Goal: Contribute content

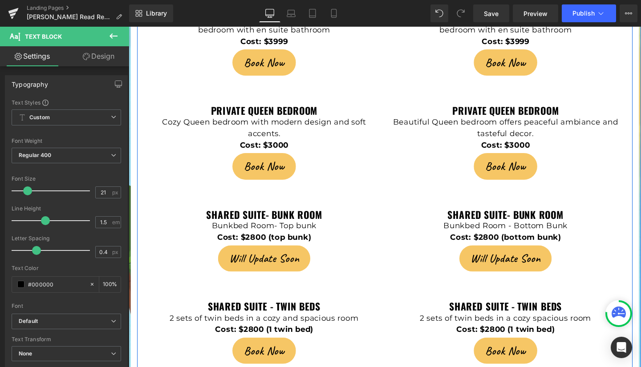
scroll to position [2036, 0]
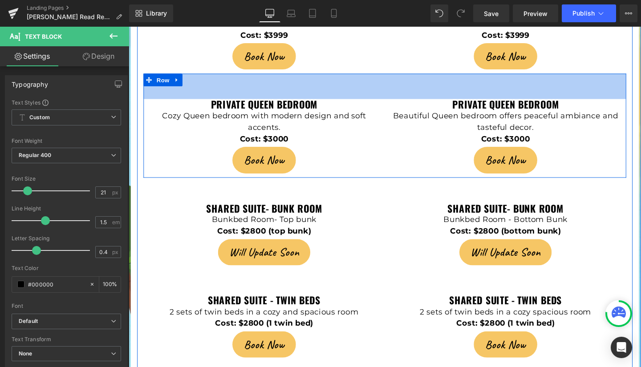
drag, startPoint x: 610, startPoint y: 60, endPoint x: 632, endPoint y: 37, distance: 31.2
click at [610, 76] on div "60px" at bounding box center [397, 89] width 507 height 27
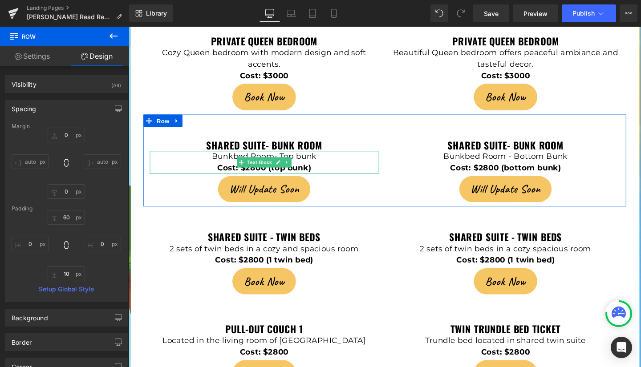
scroll to position [2102, 0]
click at [331, 157] on p "Bunkbed Room- Top bunk" at bounding box center [271, 163] width 240 height 12
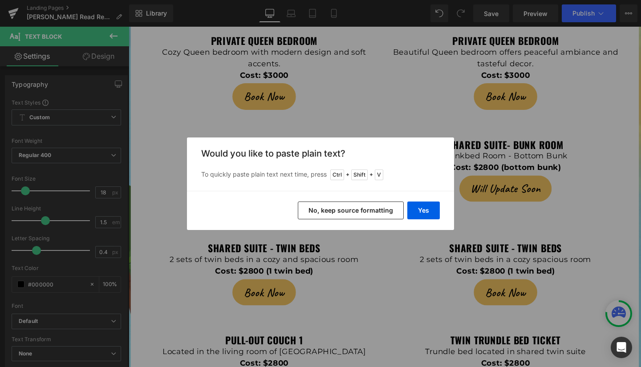
click at [382, 210] on button "No, keep source formatting" at bounding box center [351, 211] width 106 height 18
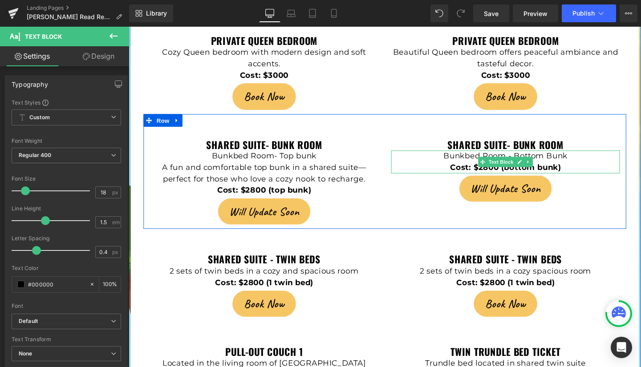
click at [593, 157] on p "Bunkbed Room - Bottom Bunk" at bounding box center [524, 163] width 240 height 12
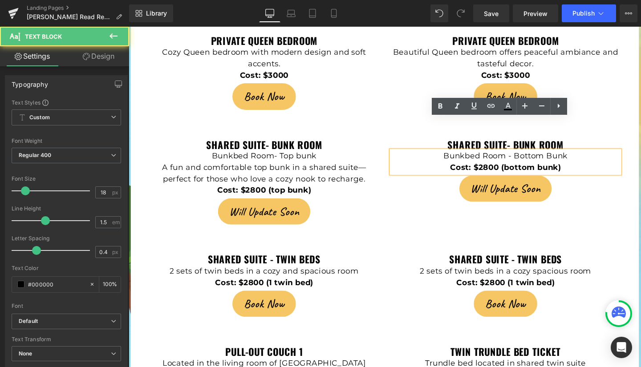
click at [590, 157] on p "Bunkbed Room - Bottom Bunk" at bounding box center [524, 163] width 240 height 12
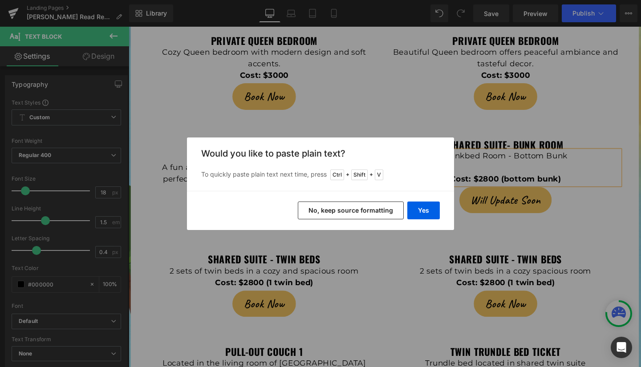
click at [358, 207] on button "No, keep source formatting" at bounding box center [351, 211] width 106 height 18
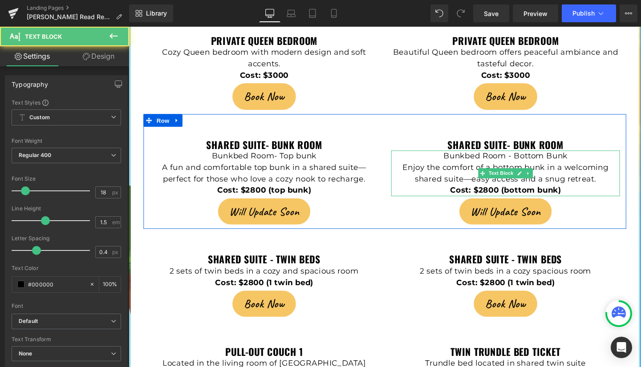
click at [484, 169] on p "Enjoy the comfort of a bottom bunk in a welcoming shared suite—easy access and …" at bounding box center [524, 181] width 240 height 24
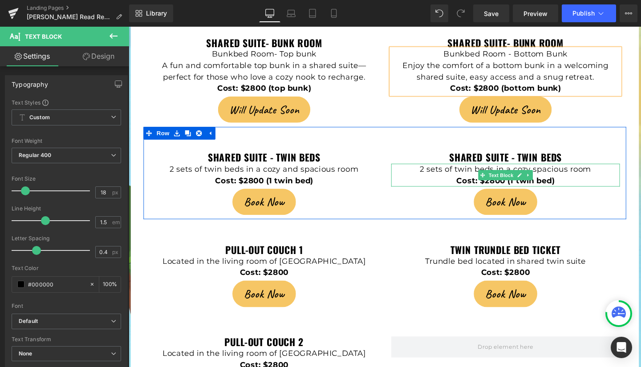
scroll to position [2211, 0]
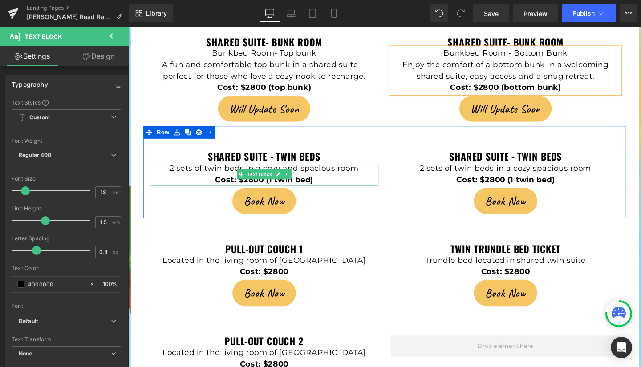
click at [370, 170] on p "2 sets of twin beds in a cozy and spacious room" at bounding box center [271, 176] width 240 height 12
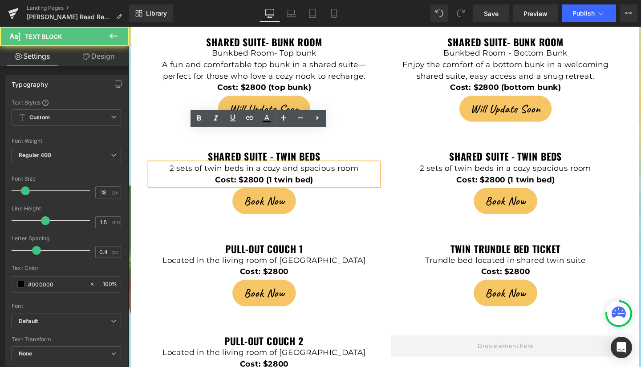
click at [367, 170] on p "2 sets of twin beds in a cozy and spacious room" at bounding box center [271, 176] width 240 height 12
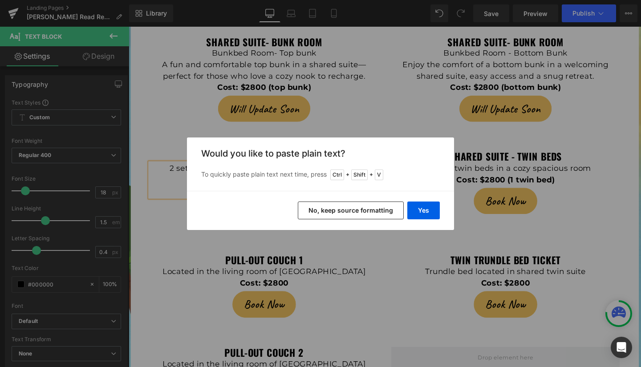
click at [363, 205] on button "No, keep source formatting" at bounding box center [351, 211] width 106 height 18
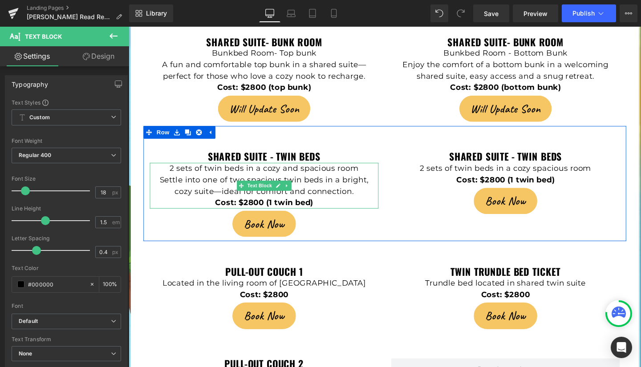
click at [221, 182] on p "Settle into one of two spacious twin beds in a bright, cozy suite—ideal for com…" at bounding box center [271, 194] width 240 height 24
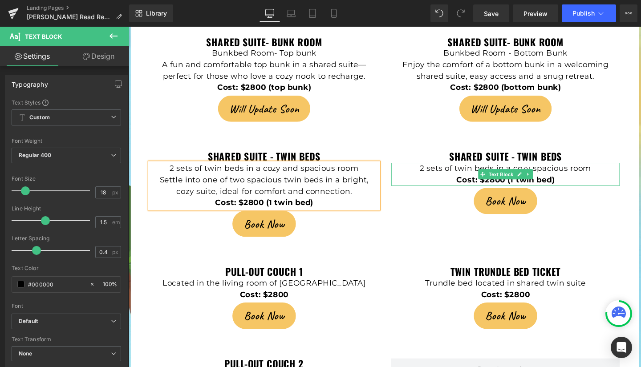
click at [612, 170] on p "2 sets of twin beds in a cozy spacious room" at bounding box center [524, 176] width 240 height 12
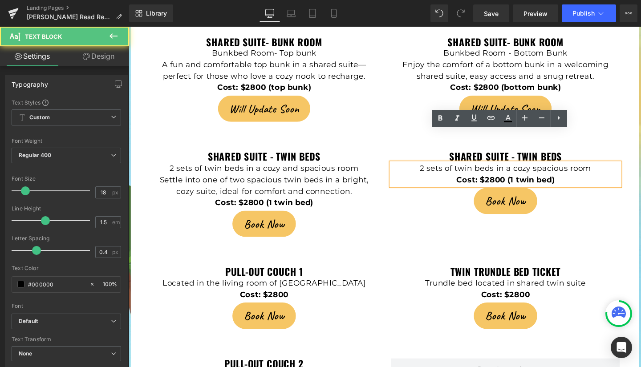
click at [609, 170] on p "2 sets of twin beds in a cozy spacious room" at bounding box center [524, 176] width 240 height 12
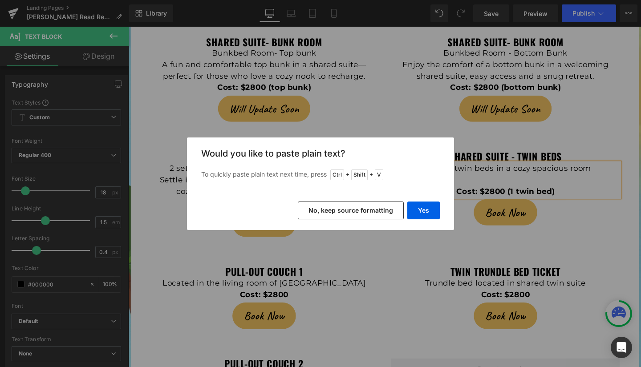
click at [353, 210] on button "No, keep source formatting" at bounding box center [351, 211] width 106 height 18
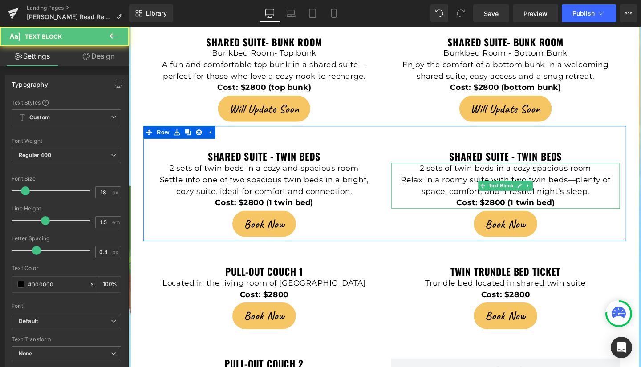
click at [591, 182] on p "Relax in a roomy suite with two twin beds—plenty of space, comfort, and a restf…" at bounding box center [524, 194] width 240 height 24
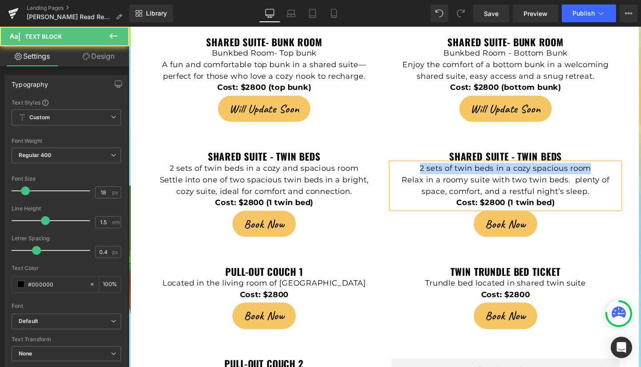
drag, startPoint x: 433, startPoint y: 143, endPoint x: 613, endPoint y: 146, distance: 179.8
click at [613, 170] on p "2 sets of twin beds in a cozy spacious room" at bounding box center [524, 176] width 240 height 12
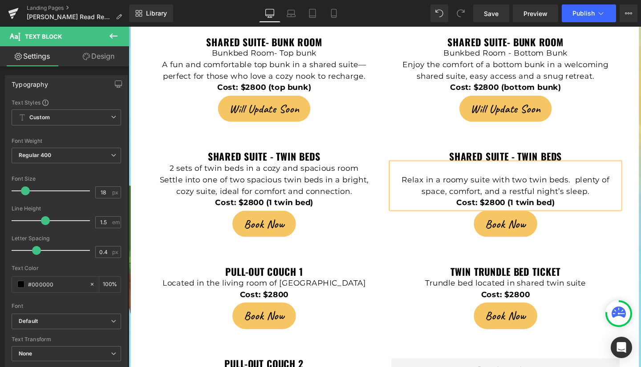
click at [412, 182] on p "Relax in a roomy suite with two twin beds. plenty of space, comfort, and a rest…" at bounding box center [524, 194] width 240 height 24
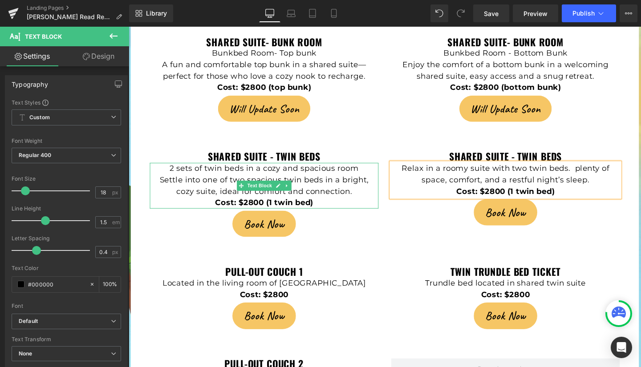
drag, startPoint x: 170, startPoint y: 141, endPoint x: 326, endPoint y: 139, distance: 155.7
click at [306, 170] on p "2 sets of twin beds in a cozy and spacious room" at bounding box center [271, 176] width 240 height 12
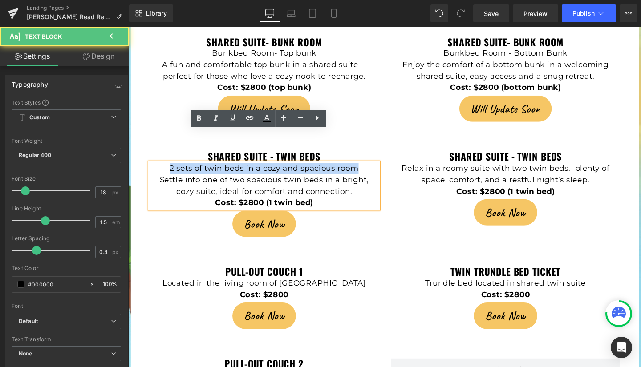
drag, startPoint x: 367, startPoint y: 142, endPoint x: 171, endPoint y: 140, distance: 195.8
click at [171, 170] on p "2 sets of twin beds in a cozy and spacious room" at bounding box center [271, 176] width 240 height 12
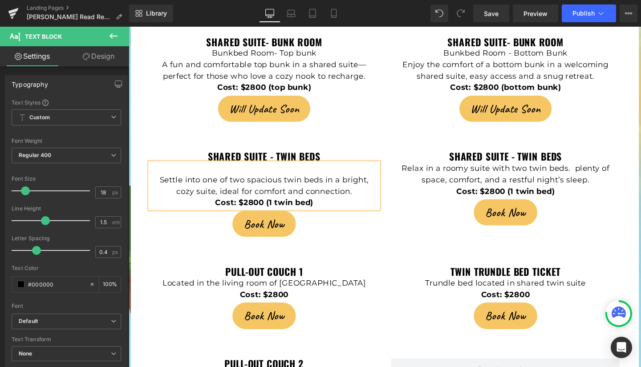
click at [157, 182] on p "Settle into one of two spacious twin beds in a bright, cozy suite, ideal for co…" at bounding box center [271, 194] width 240 height 24
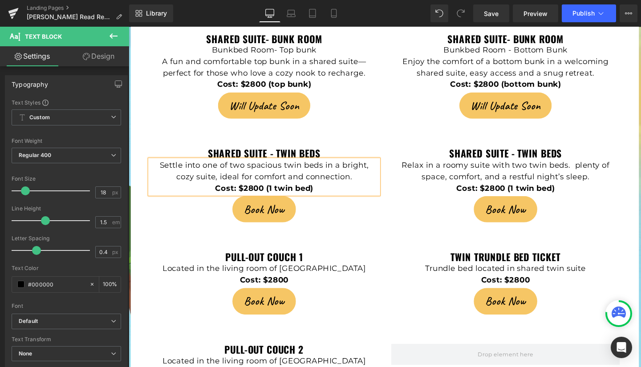
scroll to position [2218, 0]
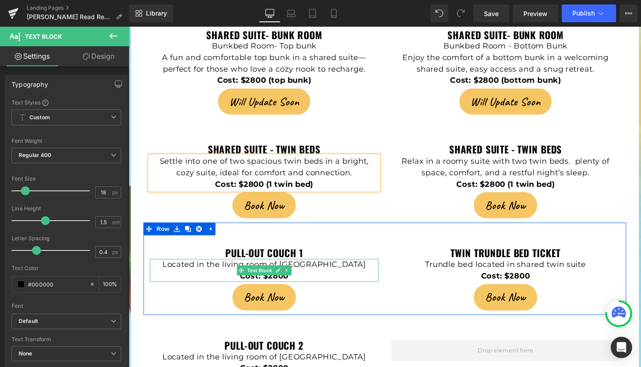
drag, startPoint x: 172, startPoint y: 242, endPoint x: 213, endPoint y: 245, distance: 40.6
click at [213, 271] on p "Located in the living room of [GEOGRAPHIC_DATA]" at bounding box center [271, 277] width 240 height 12
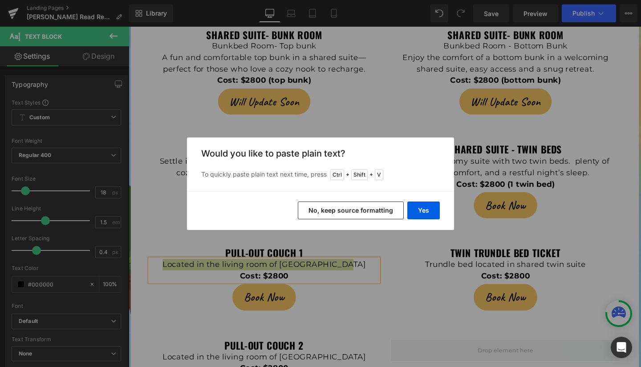
click at [362, 208] on button "No, keep source formatting" at bounding box center [351, 211] width 106 height 18
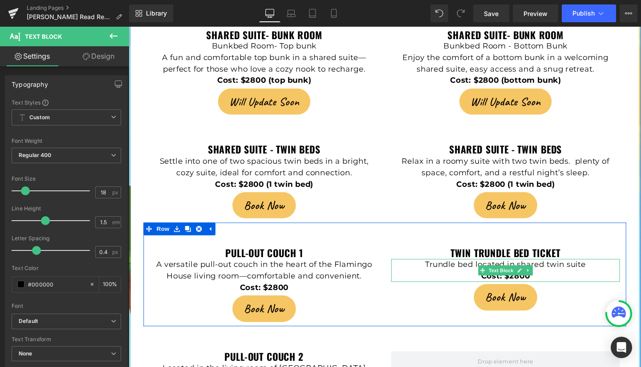
click at [462, 271] on p "Trundle bed located in shared twin suite" at bounding box center [524, 277] width 240 height 12
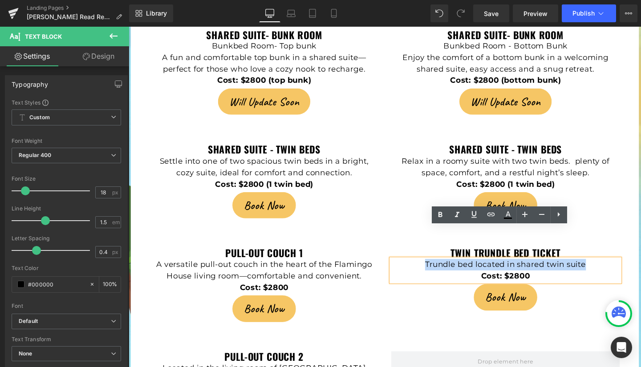
drag, startPoint x: 438, startPoint y: 244, endPoint x: 606, endPoint y: 246, distance: 167.8
click at [606, 271] on p "Trundle bed located in shared twin suite" at bounding box center [524, 277] width 240 height 12
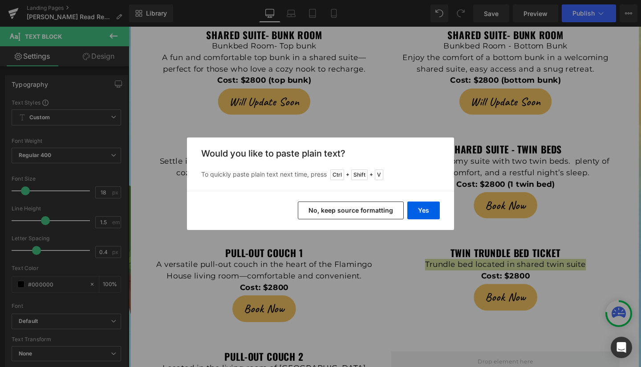
click at [373, 204] on button "No, keep source formatting" at bounding box center [351, 211] width 106 height 18
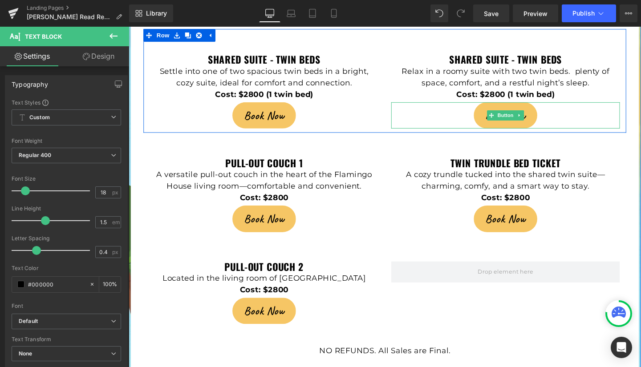
scroll to position [2313, 0]
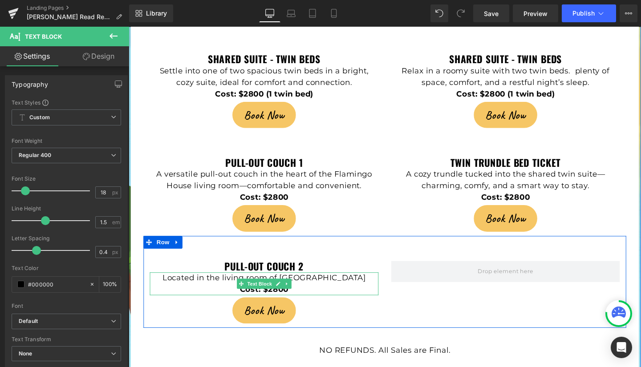
click at [198, 285] on p "Located in the living room of [GEOGRAPHIC_DATA]" at bounding box center [271, 291] width 240 height 12
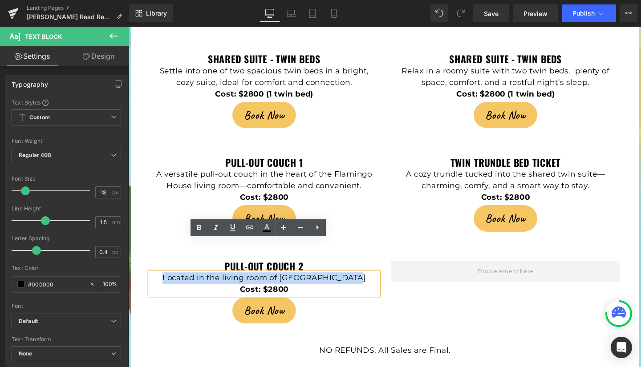
drag, startPoint x: 164, startPoint y: 257, endPoint x: 369, endPoint y: 256, distance: 205.1
click at [369, 285] on p "Located in the living room of [GEOGRAPHIC_DATA]" at bounding box center [271, 291] width 240 height 12
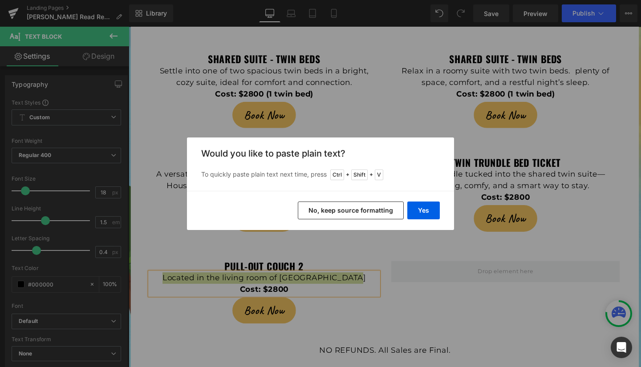
click at [356, 210] on button "No, keep source formatting" at bounding box center [351, 211] width 106 height 18
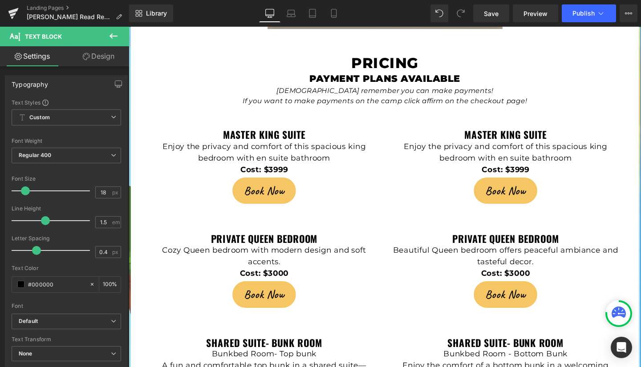
scroll to position [1897, 0]
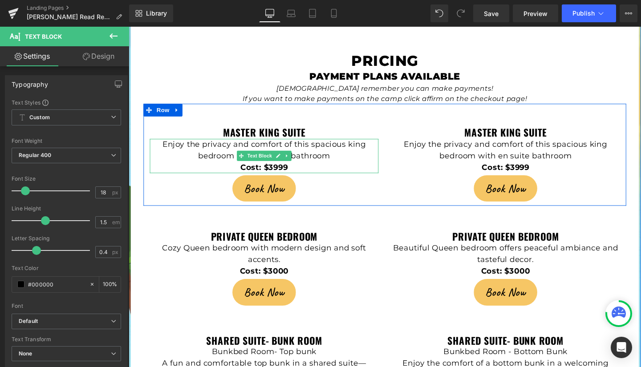
drag, startPoint x: 161, startPoint y: 117, endPoint x: 199, endPoint y: 121, distance: 38.1
click at [199, 145] on p "Enjoy the privacy and comfort of this spacious king bedroom with en suite bathr…" at bounding box center [271, 157] width 240 height 24
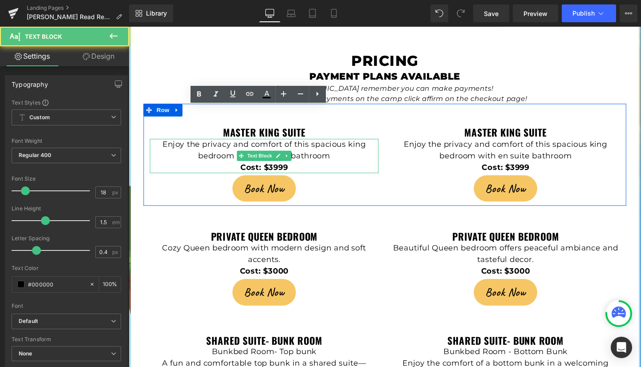
click at [199, 145] on p "Enjoy the privacy and comfort of this spacious king bedroom with en suite bathr…" at bounding box center [271, 157] width 240 height 24
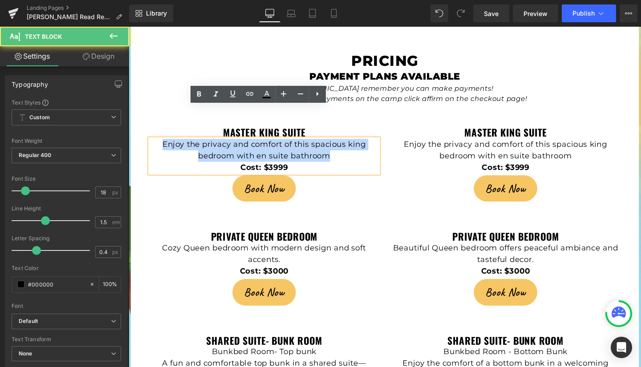
drag, startPoint x: 162, startPoint y: 117, endPoint x: 342, endPoint y: 127, distance: 180.1
click at [342, 145] on p "Enjoy the privacy and comfort of this spacious king bedroom with en suite bathr…" at bounding box center [271, 157] width 240 height 24
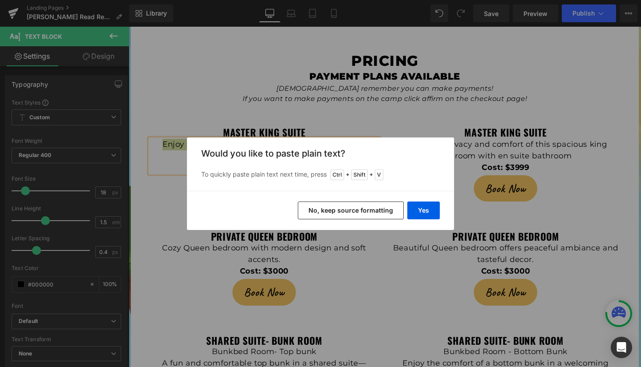
click at [350, 208] on button "No, keep source formatting" at bounding box center [351, 211] width 106 height 18
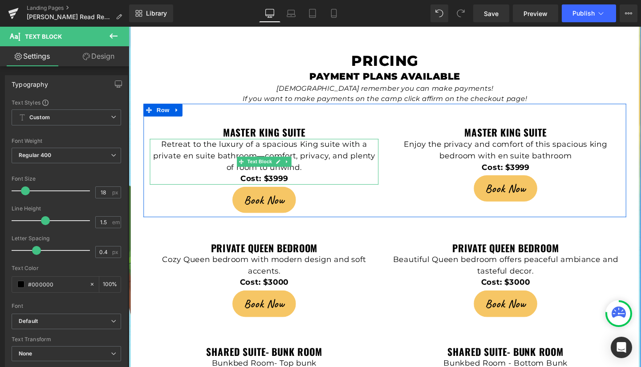
click at [335, 145] on p "Retreat to the luxury of a spacious King suite with a private en suite bathroom…" at bounding box center [271, 163] width 240 height 36
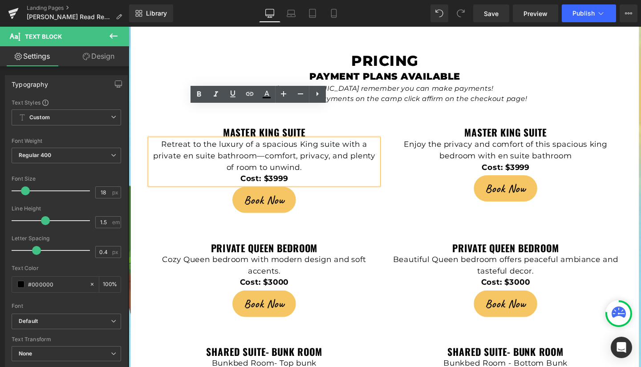
click at [269, 145] on p "Retreat to the luxury of a spacious King suite with a private en suite bathroom…" at bounding box center [271, 163] width 240 height 36
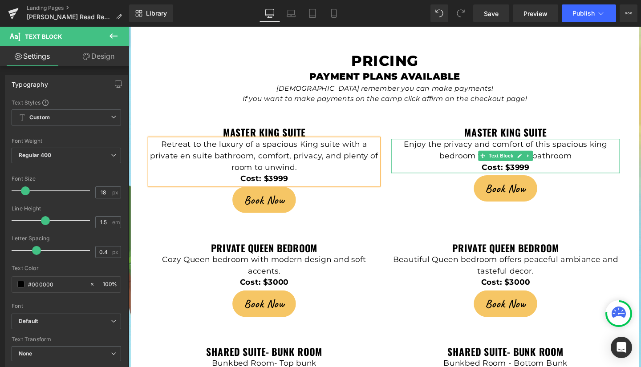
click at [462, 146] on span "Enjoy the privacy and comfort of this spacious king bedroom with en suite bathr…" at bounding box center [525, 157] width 214 height 22
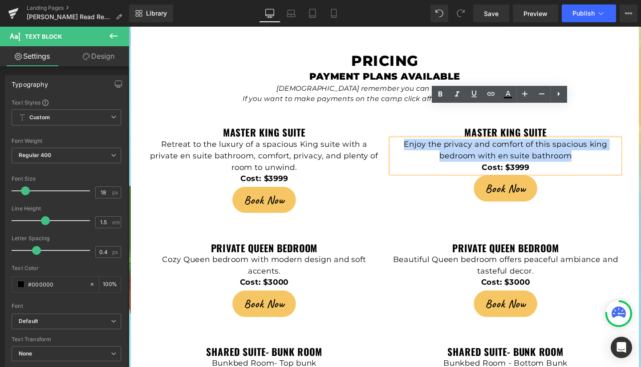
drag, startPoint x: 415, startPoint y: 117, endPoint x: 592, endPoint y: 132, distance: 177.7
click at [592, 145] on p "Enjoy the privacy and comfort of this spacious king bedroom with en suite bathr…" at bounding box center [524, 157] width 240 height 24
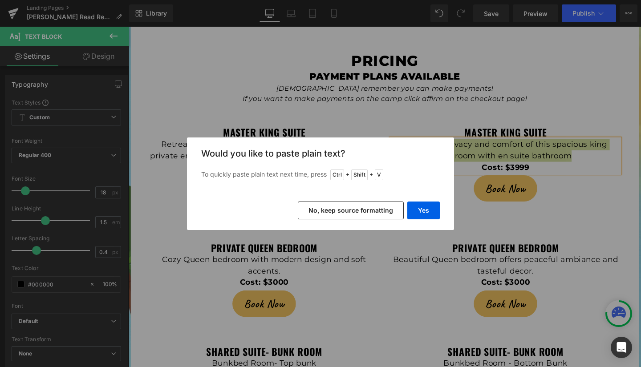
click at [339, 208] on button "No, keep source formatting" at bounding box center [351, 211] width 106 height 18
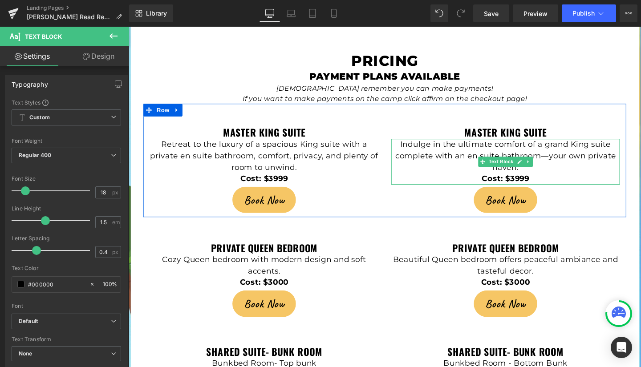
click at [566, 145] on p "Indulge in the ultimate comfort of a grand King suite complete with an en suite…" at bounding box center [524, 163] width 240 height 36
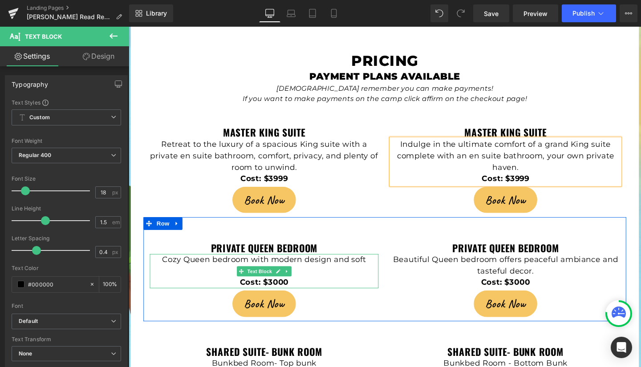
click at [171, 266] on p "Cozy Queen bedroom with modern design and soft accents." at bounding box center [271, 278] width 240 height 24
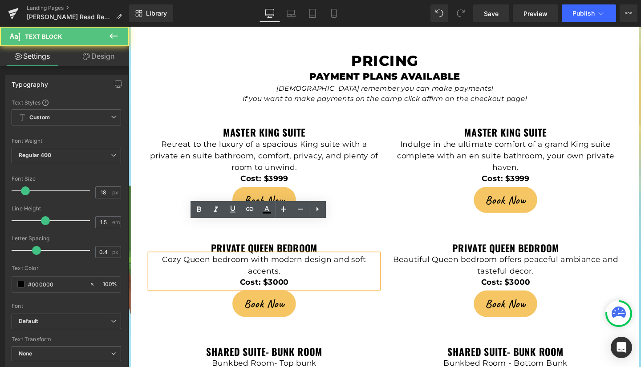
click at [162, 266] on p "Cozy Queen bedroom with modern design and soft accents." at bounding box center [271, 278] width 240 height 24
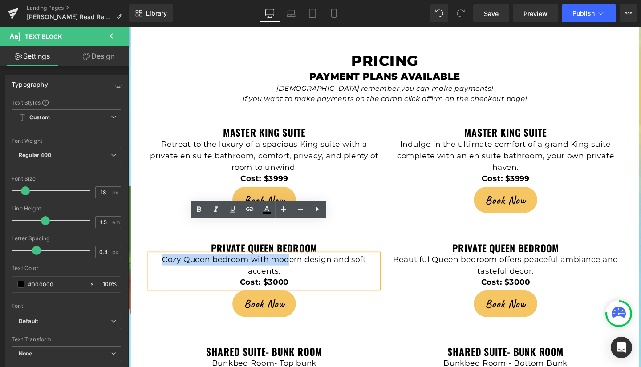
drag, startPoint x: 162, startPoint y: 237, endPoint x: 292, endPoint y: 243, distance: 130.1
click at [292, 266] on p "Cozy Queen bedroom with modern design and soft accents." at bounding box center [271, 278] width 240 height 24
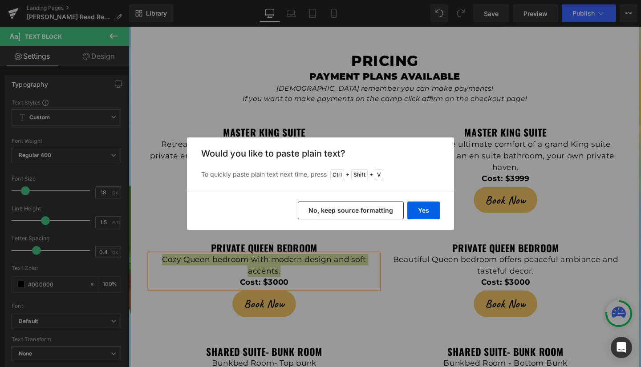
click at [344, 202] on button "No, keep source formatting" at bounding box center [351, 211] width 106 height 18
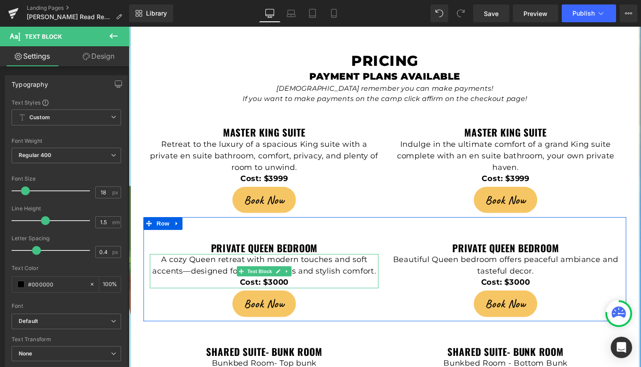
click at [191, 266] on p "A cozy Queen retreat with modern touches and soft accents—designed for restful …" at bounding box center [271, 278] width 240 height 24
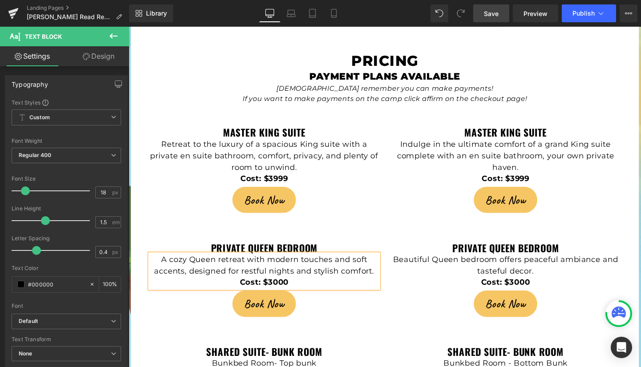
click at [491, 11] on span "Save" at bounding box center [491, 13] width 15 height 9
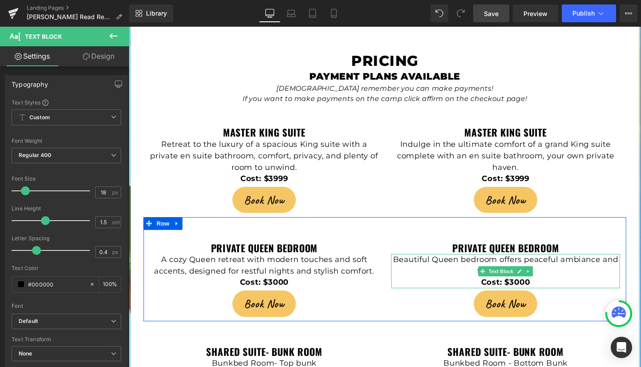
click at [418, 266] on p "Beautiful Queen bedroom offers peaceful ambiance and tasteful decor." at bounding box center [524, 278] width 240 height 24
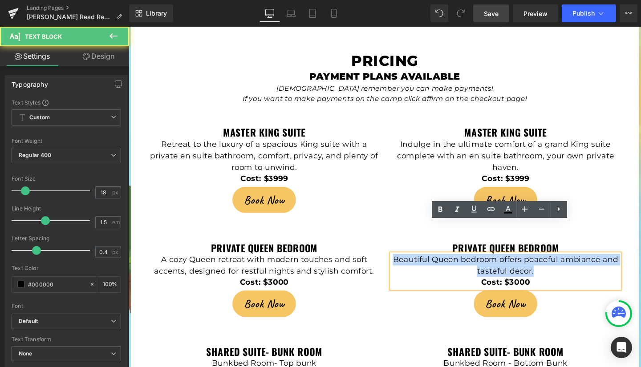
drag, startPoint x: 406, startPoint y: 240, endPoint x: 562, endPoint y: 252, distance: 157.1
click at [562, 266] on p "Beautiful Queen bedroom offers peaceful ambiance and tasteful decor." at bounding box center [524, 278] width 240 height 24
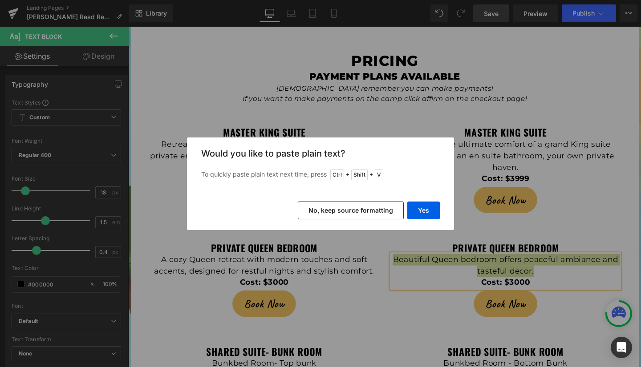
click at [340, 211] on button "No, keep source formatting" at bounding box center [351, 211] width 106 height 18
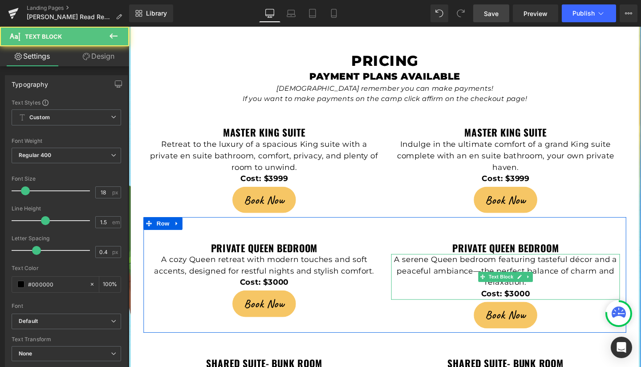
click at [482, 266] on p "A serene Queen bedroom featuring tasteful décor and a peaceful ambiance—the per…" at bounding box center [524, 284] width 240 height 36
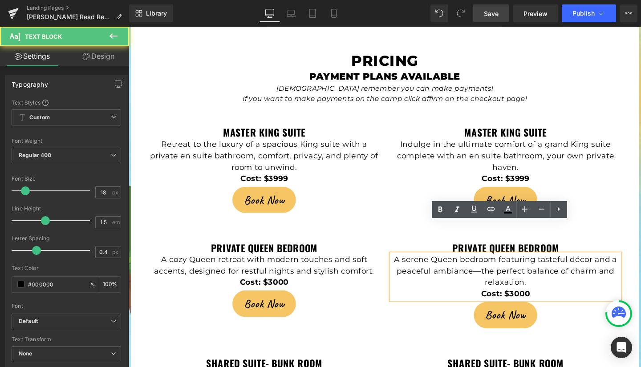
click at [493, 266] on p "A serene Queen bedroom featuring tasteful décor and a peaceful ambiance—the per…" at bounding box center [524, 284] width 240 height 36
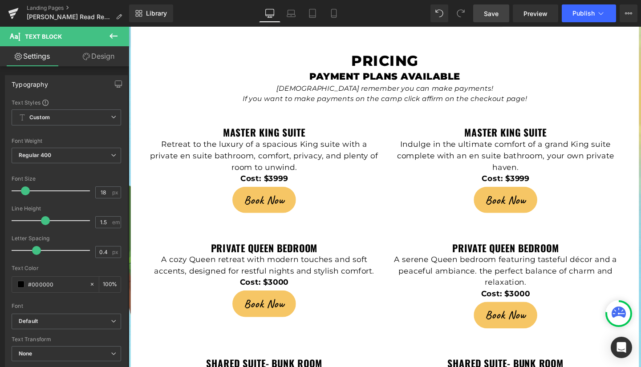
click at [491, 18] on link "Save" at bounding box center [491, 13] width 36 height 18
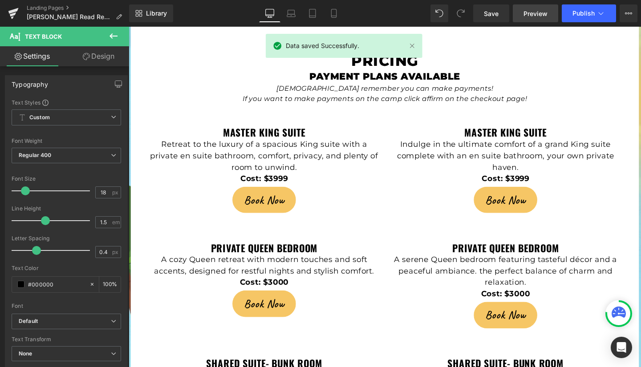
click at [538, 12] on span "Preview" at bounding box center [535, 13] width 24 height 9
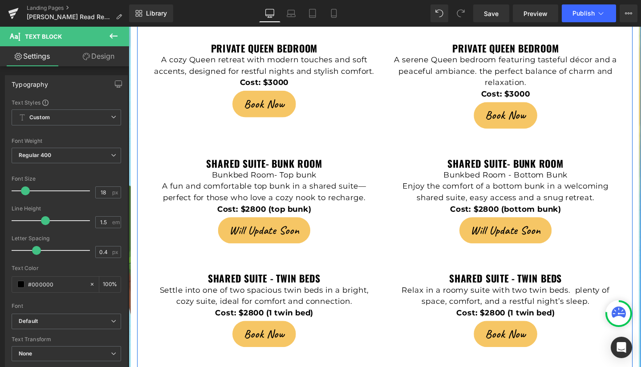
scroll to position [2107, 0]
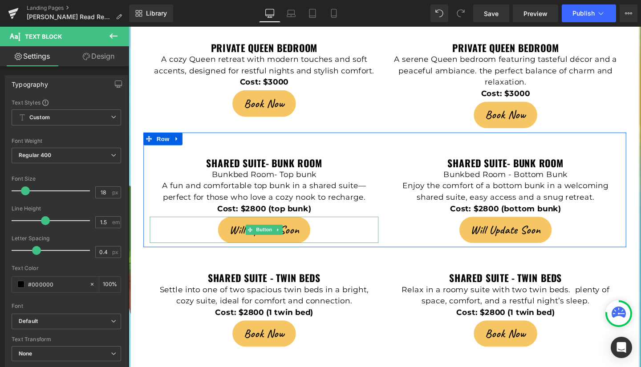
drag, startPoint x: 237, startPoint y: 204, endPoint x: 172, endPoint y: 196, distance: 65.5
click at [237, 232] on span "Will Update Soon" at bounding box center [270, 240] width 73 height 17
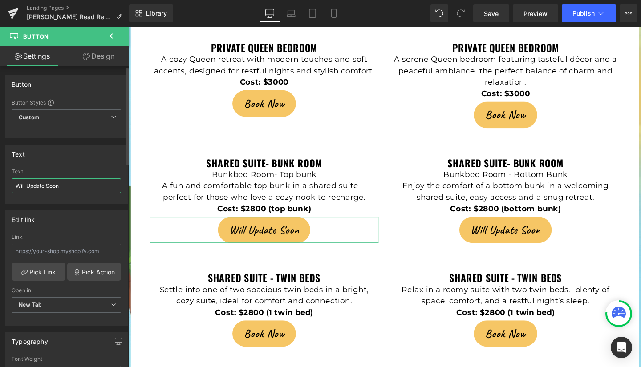
drag, startPoint x: 71, startPoint y: 186, endPoint x: 0, endPoint y: 191, distance: 71.3
click at [0, 191] on div "Text Will Update Soon Text Will Update Soon" at bounding box center [66, 170] width 133 height 65
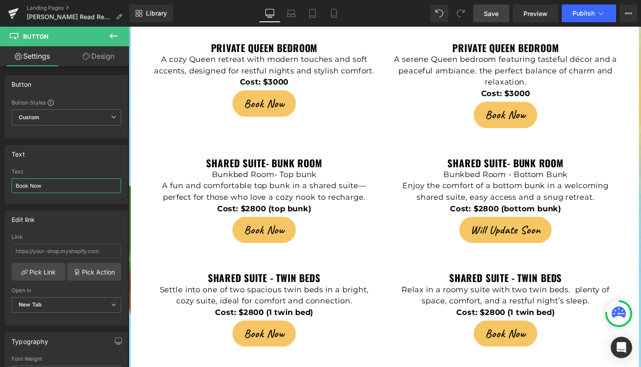
type input "Book Now"
click at [495, 8] on link "Save" at bounding box center [491, 13] width 36 height 18
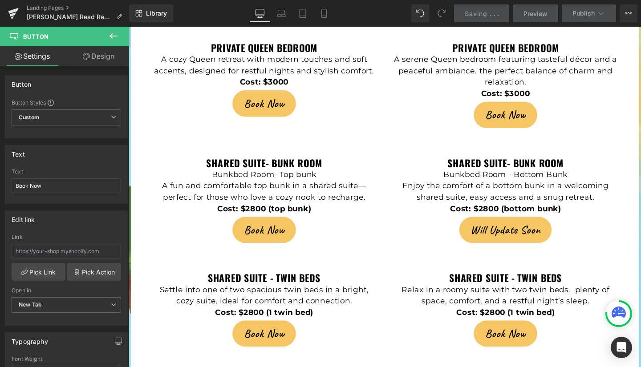
click at [489, 232] on span "Will Update Soon" at bounding box center [524, 240] width 73 height 17
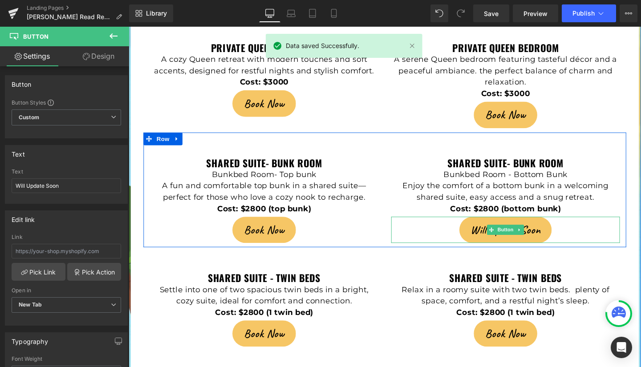
click at [488, 232] on span "Will Update Soon" at bounding box center [524, 240] width 73 height 17
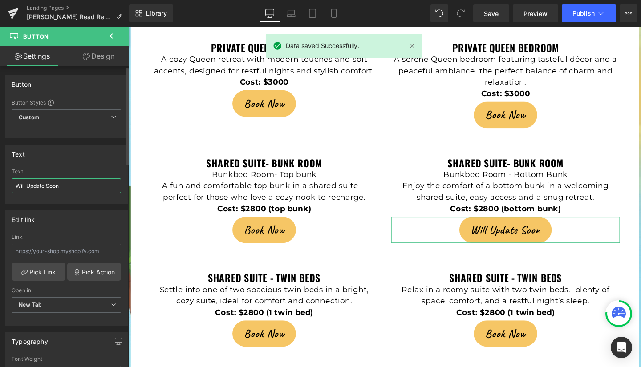
drag, startPoint x: 82, startPoint y: 183, endPoint x: 0, endPoint y: 180, distance: 81.9
click at [0, 180] on div "Text Will Update Soon Text Will Update Soon" at bounding box center [66, 170] width 133 height 65
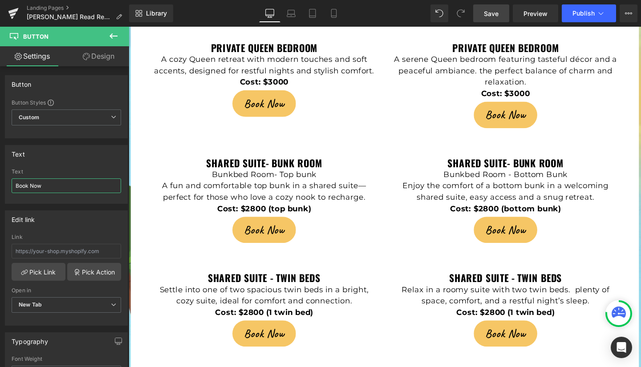
type input "Book Now"
click at [493, 10] on span "Save" at bounding box center [491, 13] width 15 height 9
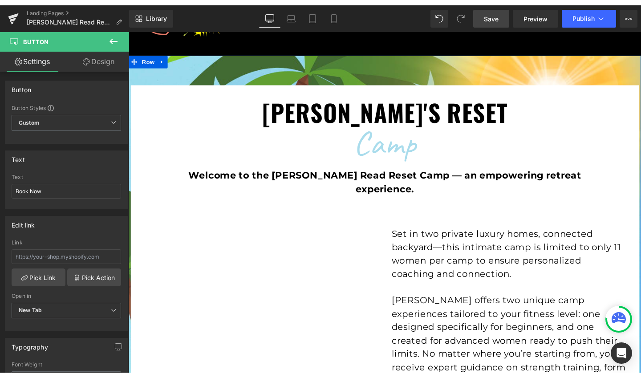
scroll to position [0, 0]
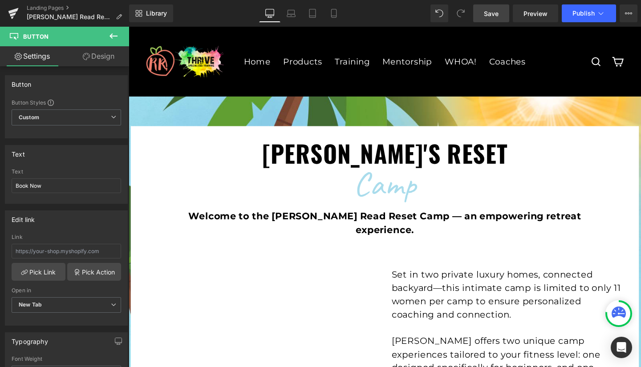
click at [489, 13] on span "Save" at bounding box center [491, 13] width 15 height 9
